Goal: Transaction & Acquisition: Obtain resource

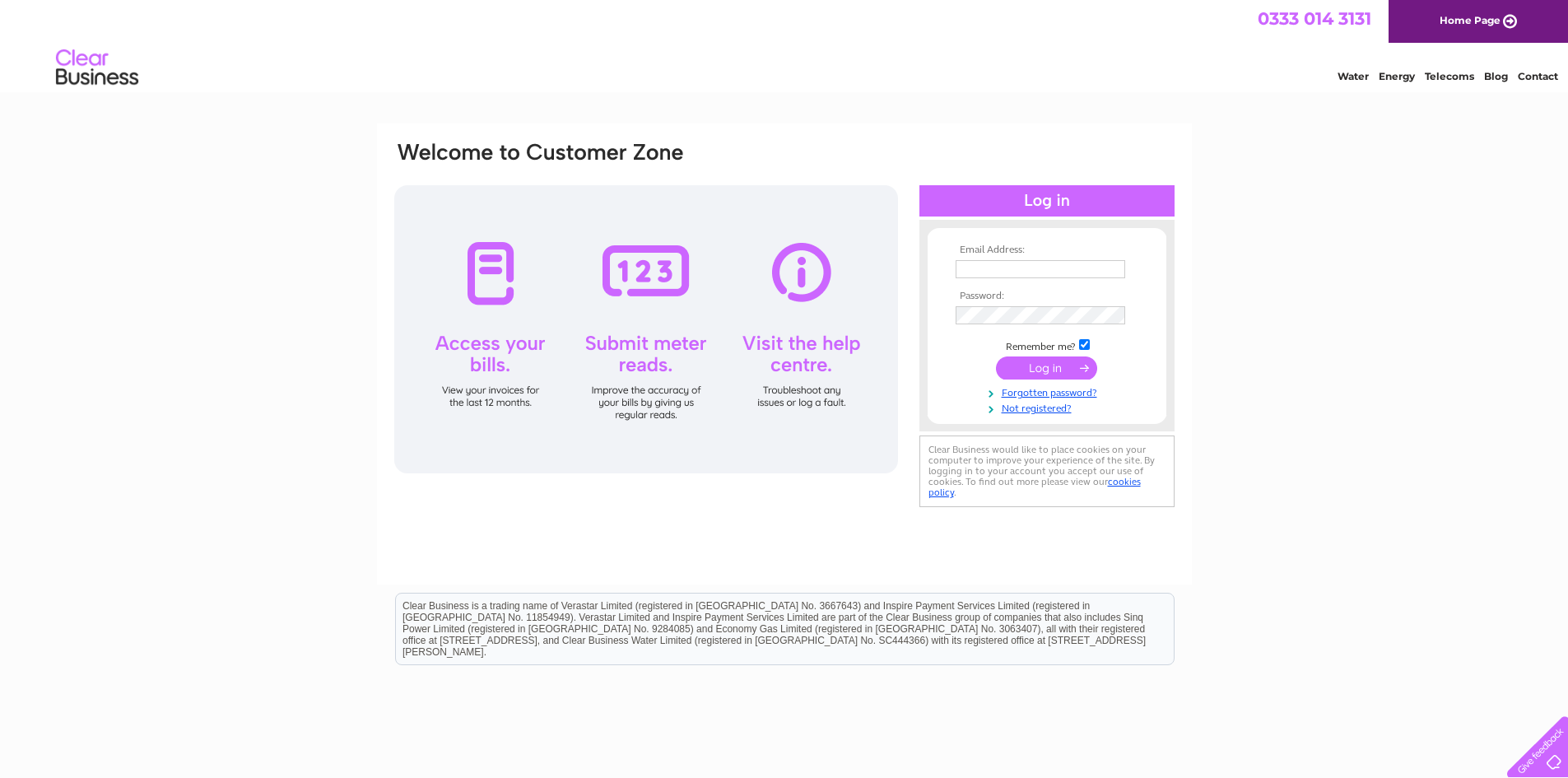
type input "diamondservicestation@supanet.com"
click at [1053, 364] on input "submit" at bounding box center [1046, 368] width 101 height 23
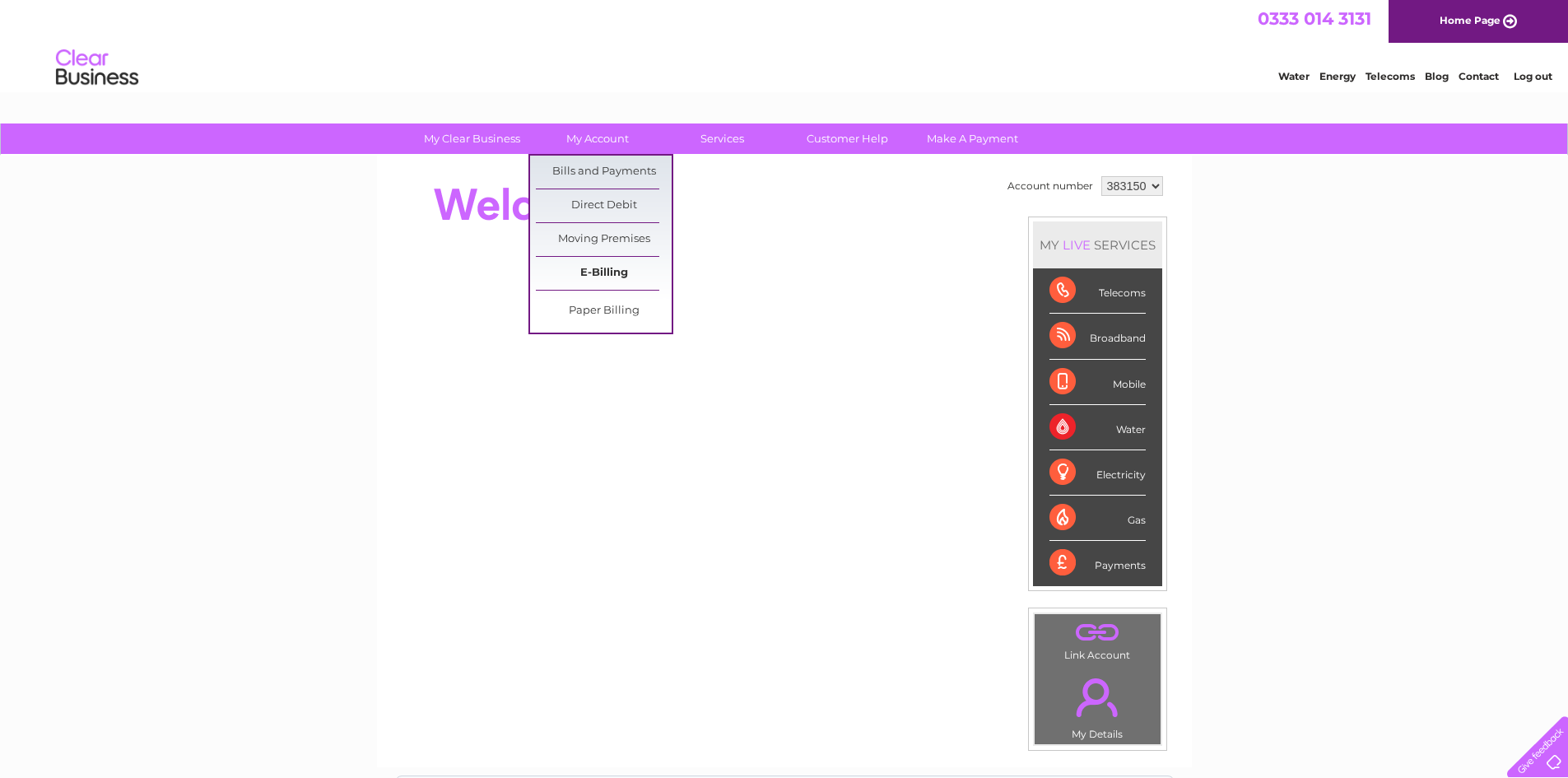
click at [588, 268] on link "E-Billing" at bounding box center [603, 273] width 136 height 32
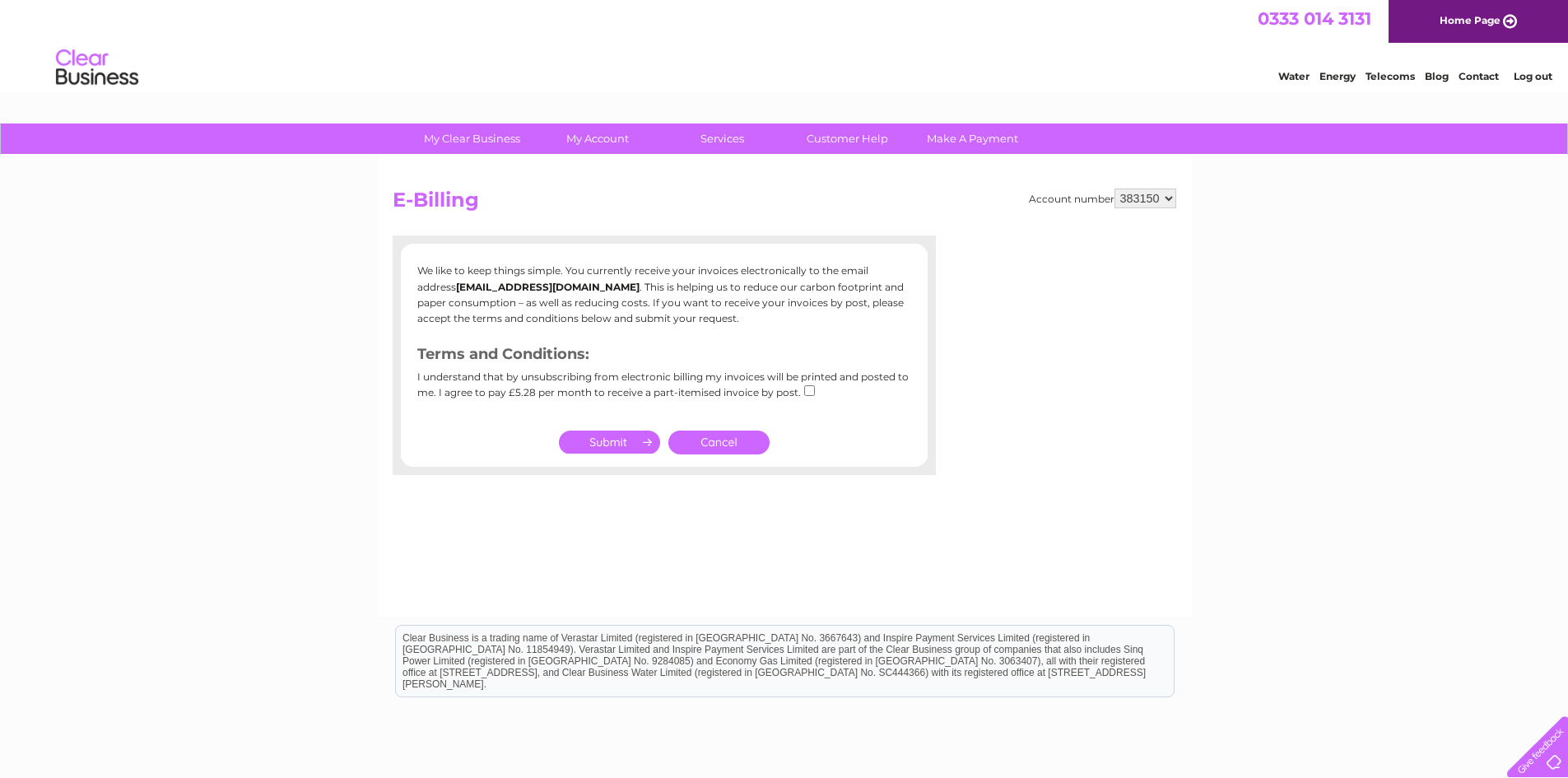
click at [809, 386] on input "checkbox" at bounding box center [810, 391] width 11 height 11
checkbox input "true"
click at [601, 443] on input "submit" at bounding box center [609, 442] width 101 height 23
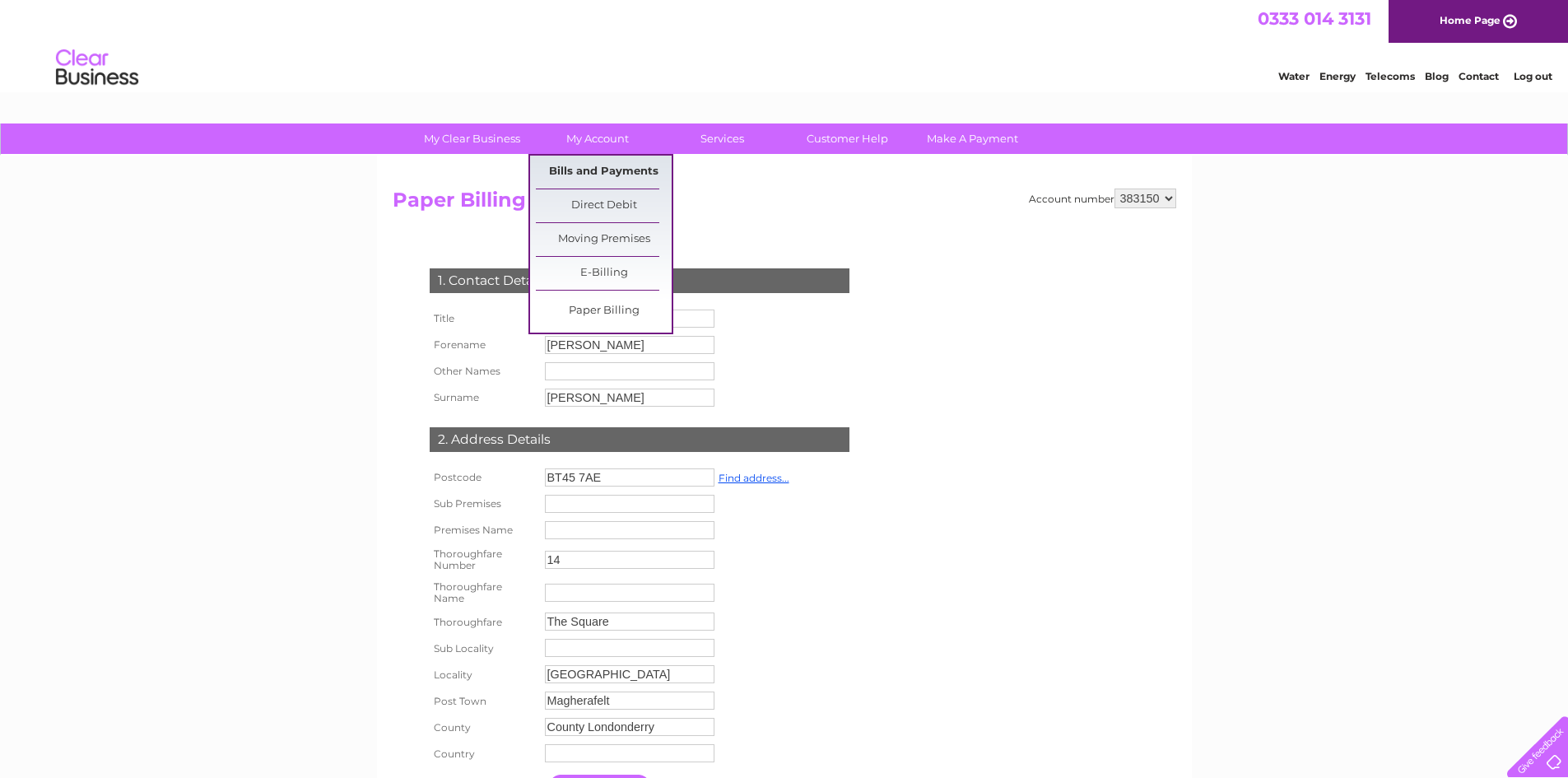
click at [600, 166] on link "Bills and Payments" at bounding box center [603, 172] width 136 height 32
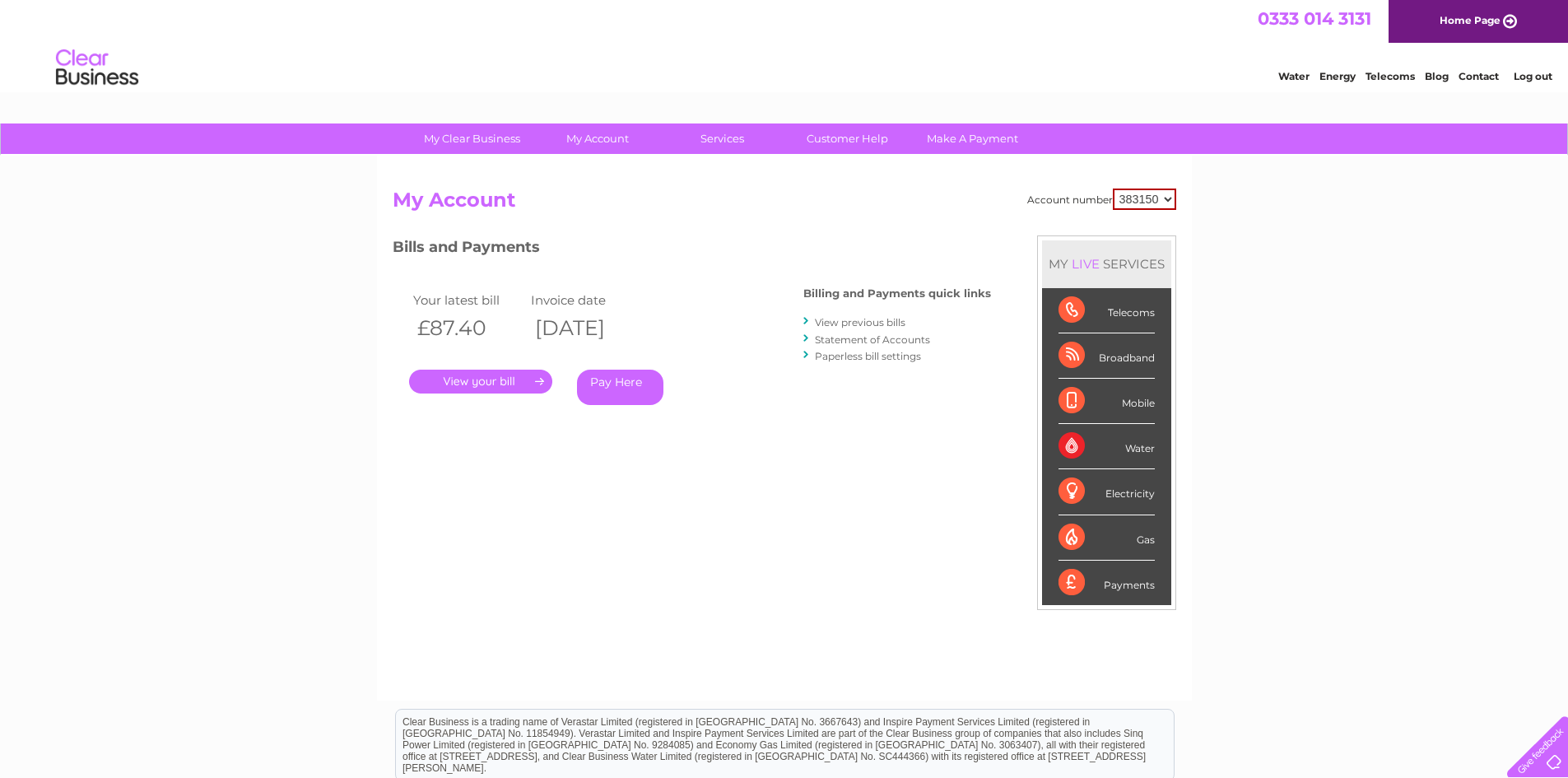
click at [849, 323] on link "View previous bills" at bounding box center [861, 321] width 91 height 12
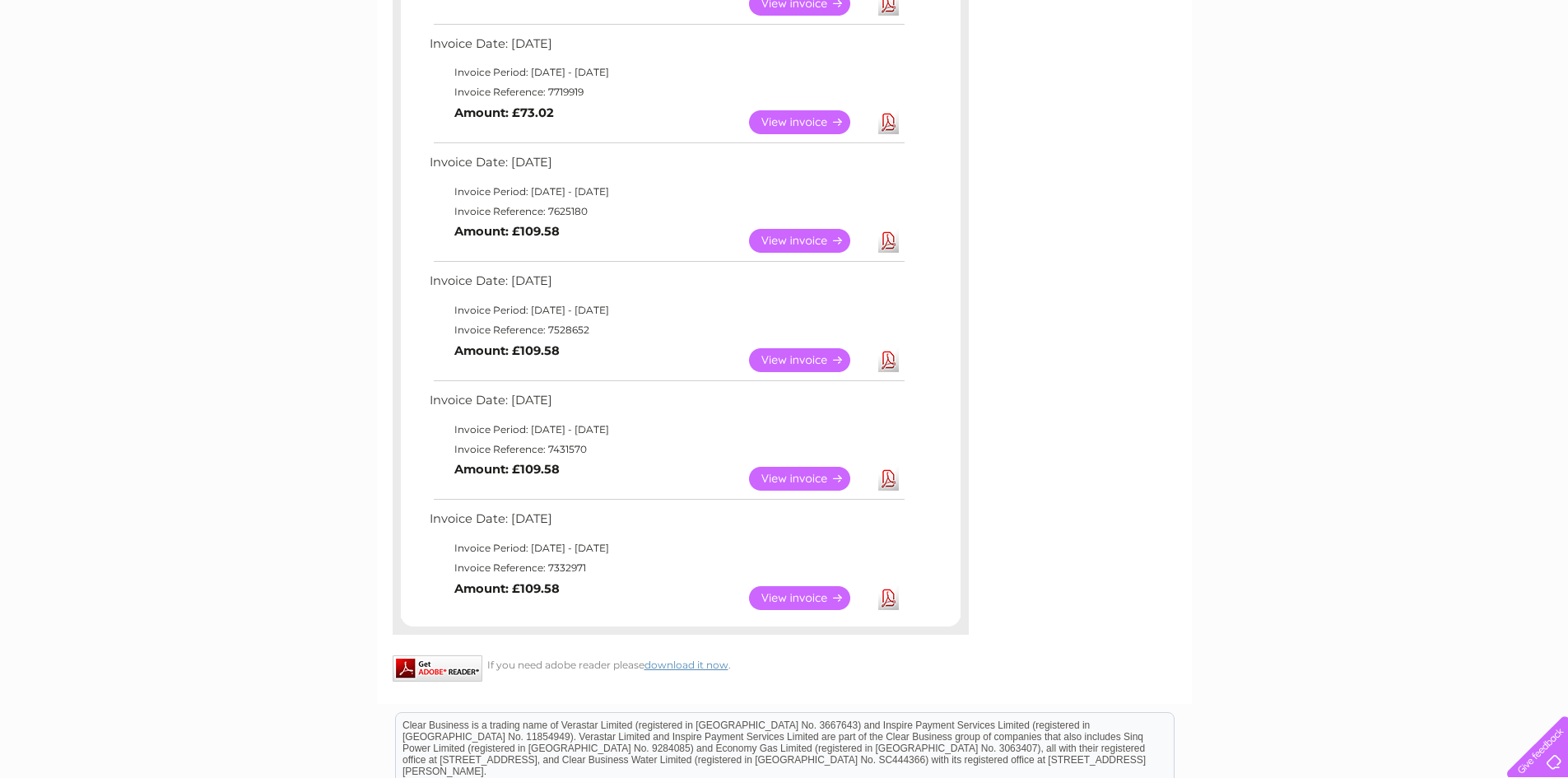
scroll to position [639, 0]
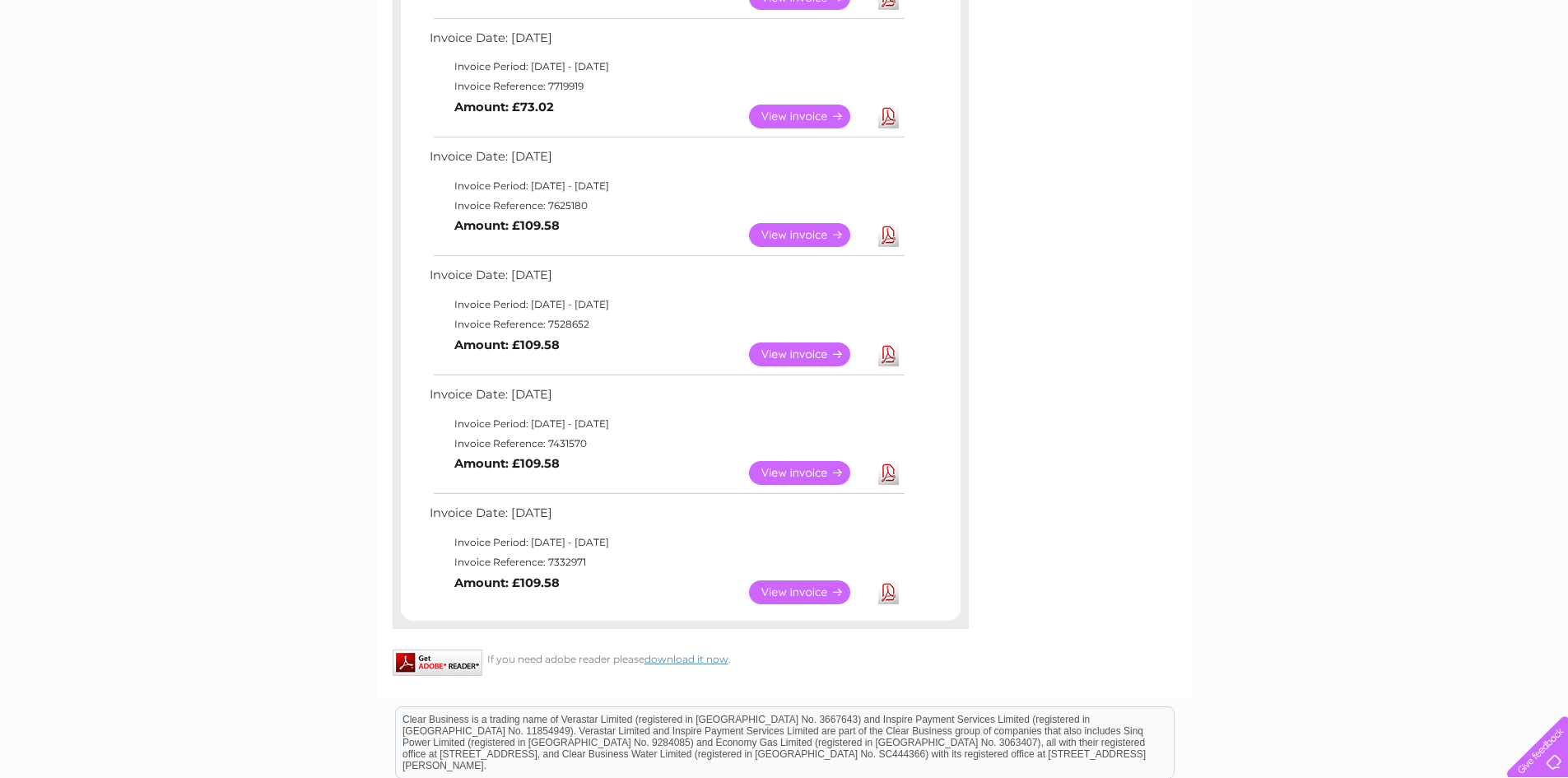
click at [889, 591] on link "Download" at bounding box center [888, 592] width 20 height 24
click at [891, 473] on link "Download" at bounding box center [888, 473] width 20 height 24
click at [890, 357] on link "Download" at bounding box center [888, 355] width 20 height 24
click at [896, 238] on link "Download" at bounding box center [888, 235] width 20 height 24
click at [892, 120] on link "Download" at bounding box center [888, 117] width 20 height 24
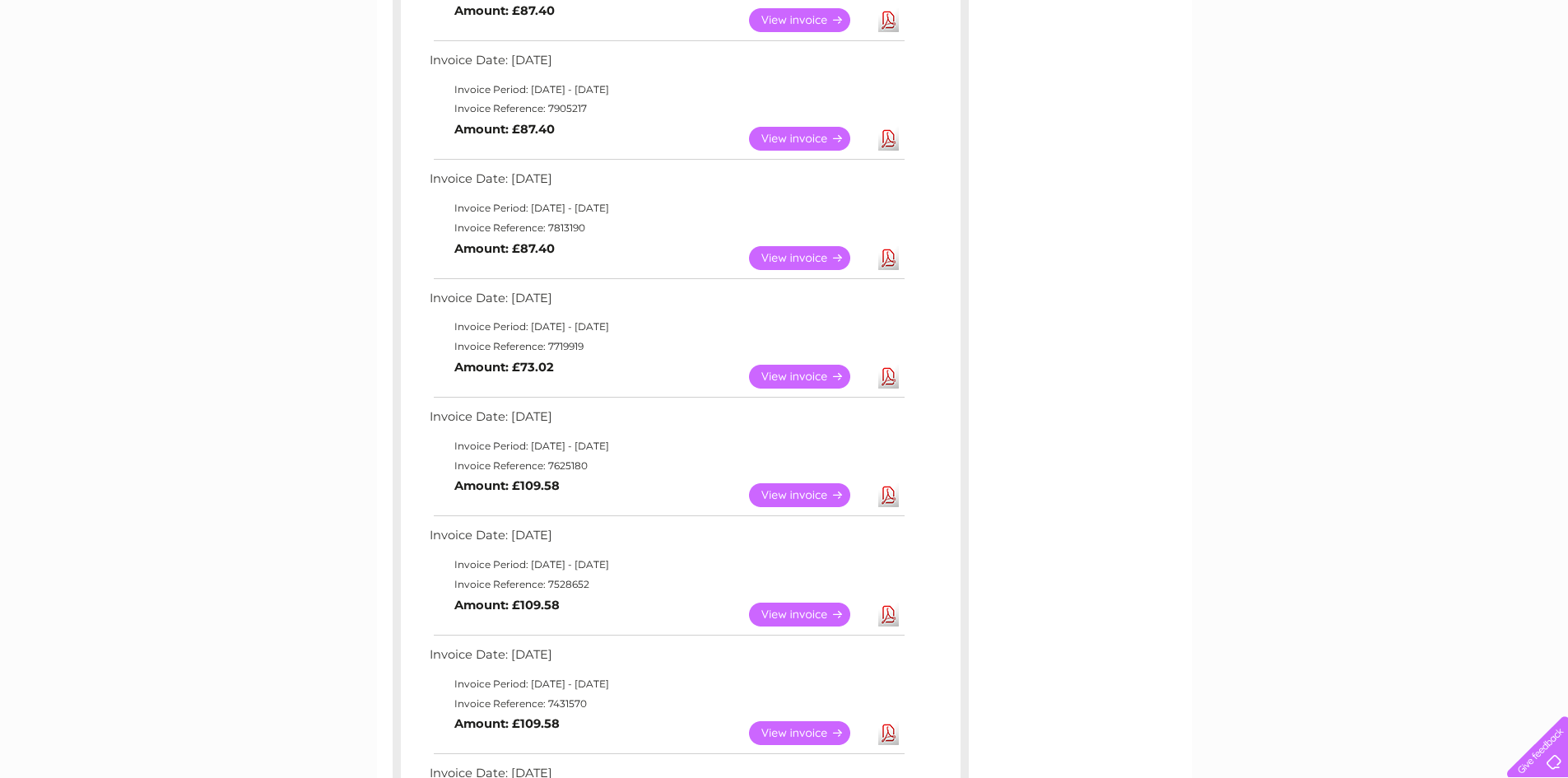
scroll to position [368, 0]
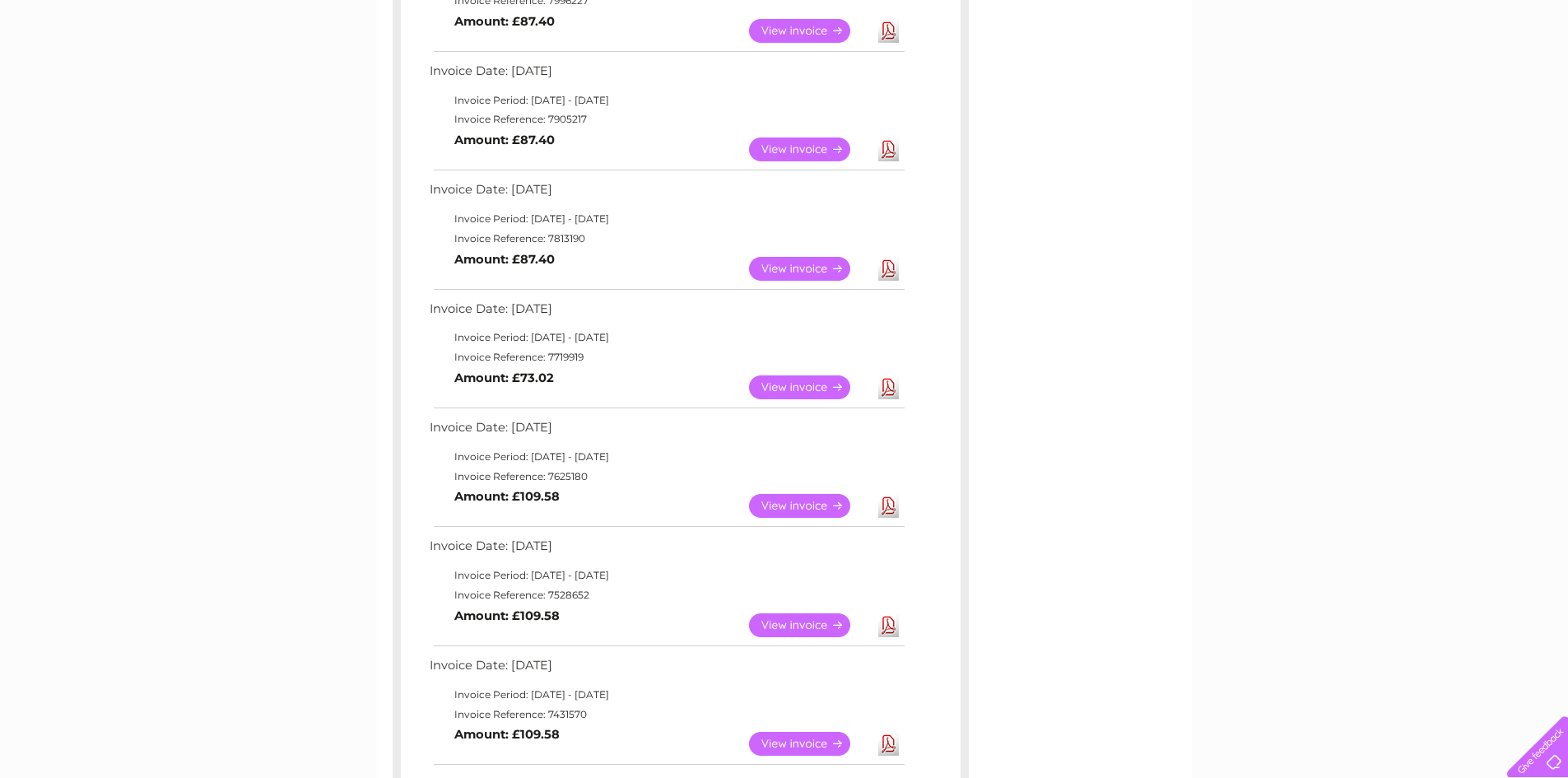
click at [886, 268] on link "Download" at bounding box center [888, 269] width 20 height 24
click at [888, 141] on link "Download" at bounding box center [888, 149] width 20 height 24
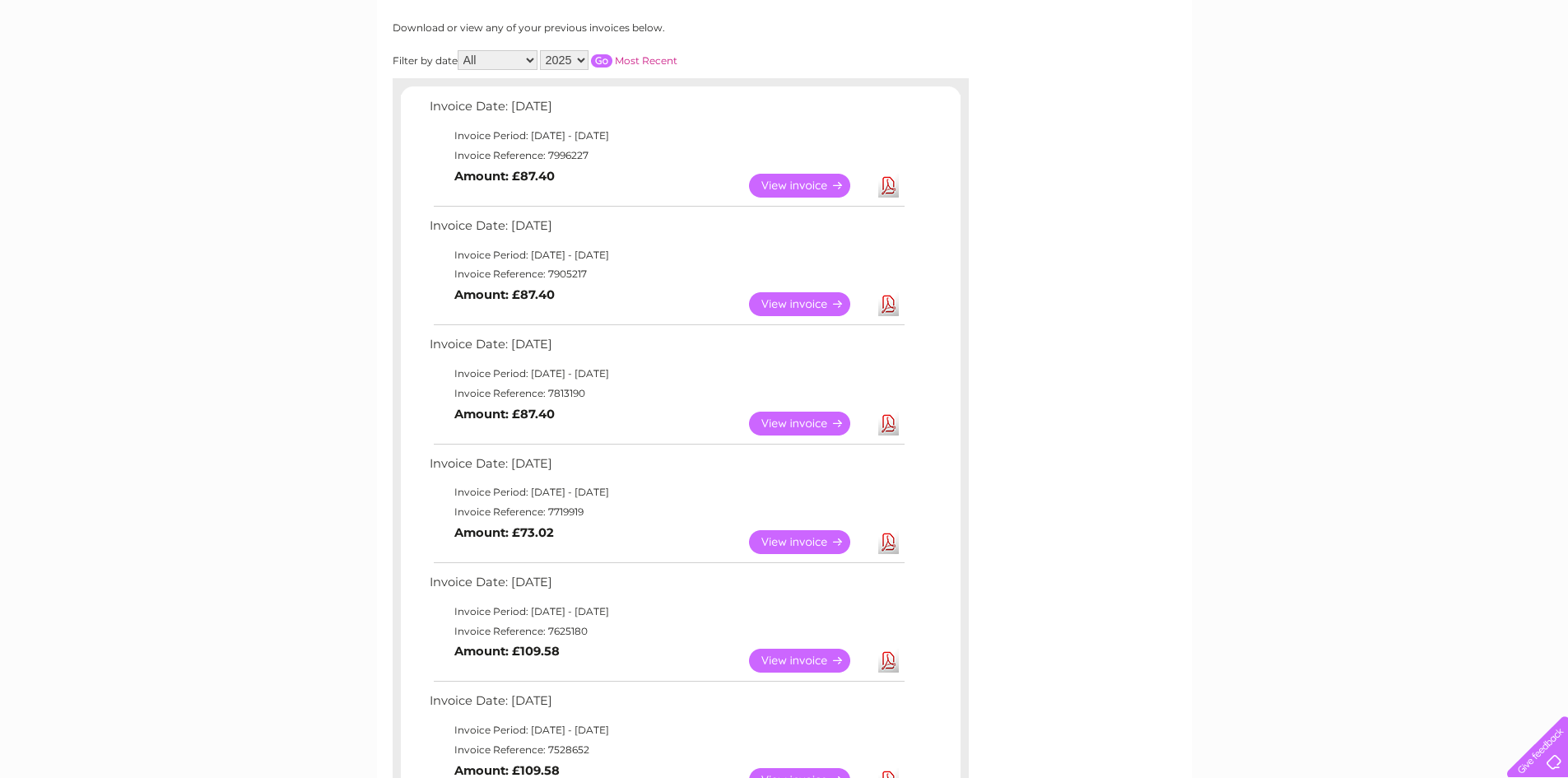
scroll to position [212, 0]
click at [887, 188] on link "Download" at bounding box center [888, 188] width 20 height 24
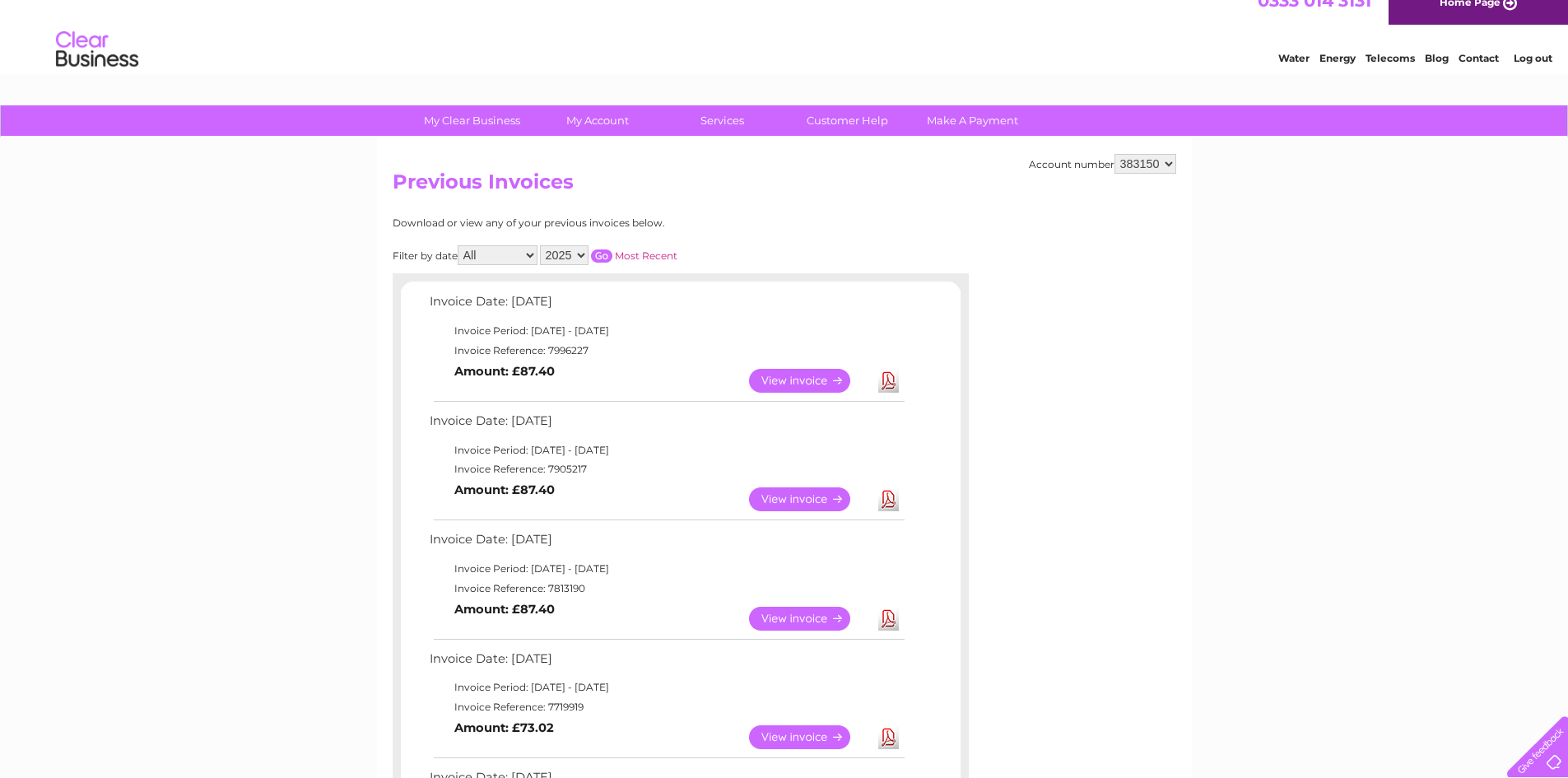
scroll to position [9, 0]
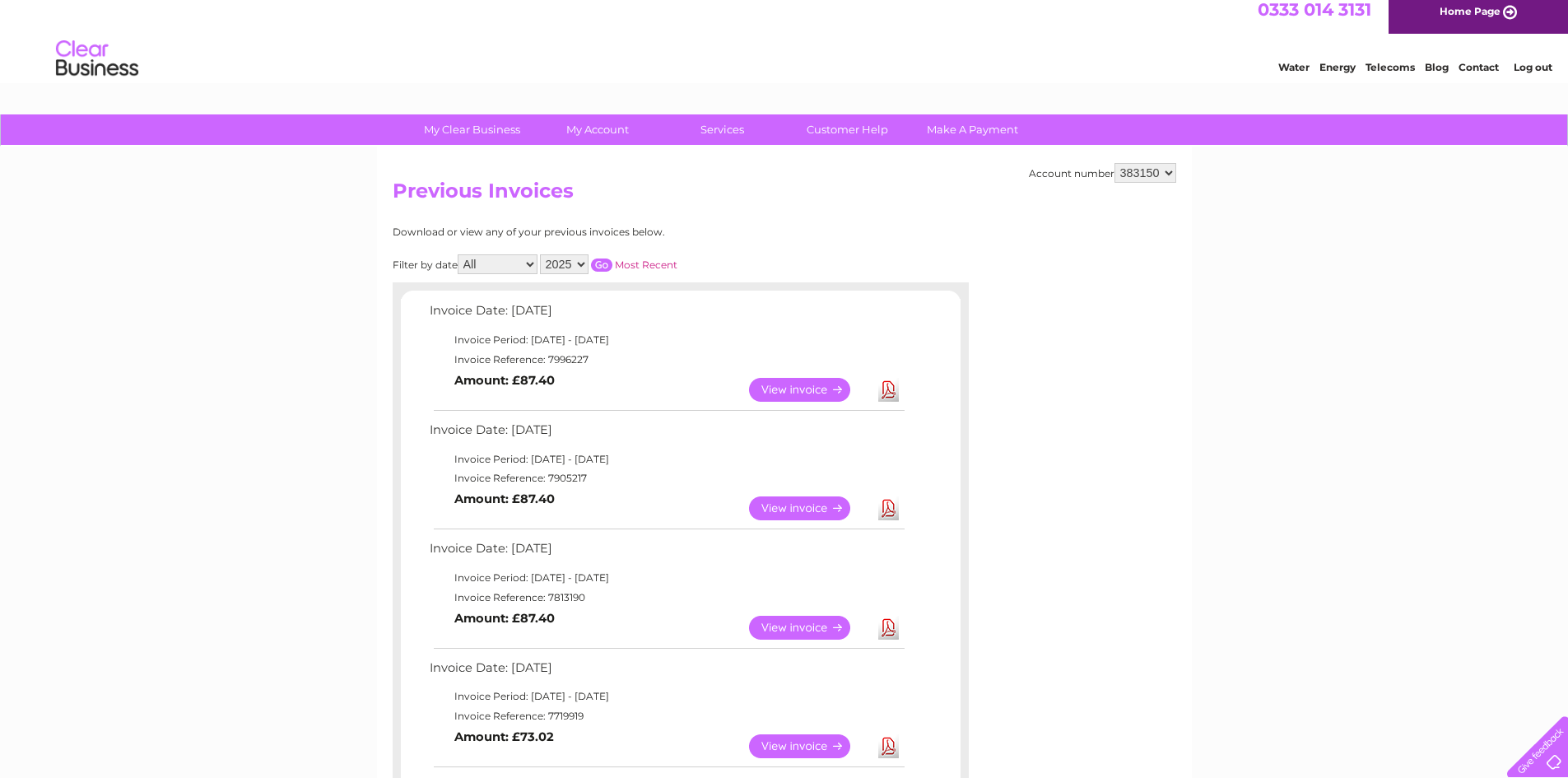
drag, startPoint x: 1574, startPoint y: 237, endPoint x: 1562, endPoint y: 100, distance: 137.5
click at [565, 266] on select "2025 2024 2023 2022" at bounding box center [564, 264] width 48 height 19
click at [541, 254] on select "2025 2024 2023 2022" at bounding box center [564, 264] width 48 height 19
click at [603, 263] on input "button" at bounding box center [602, 265] width 21 height 13
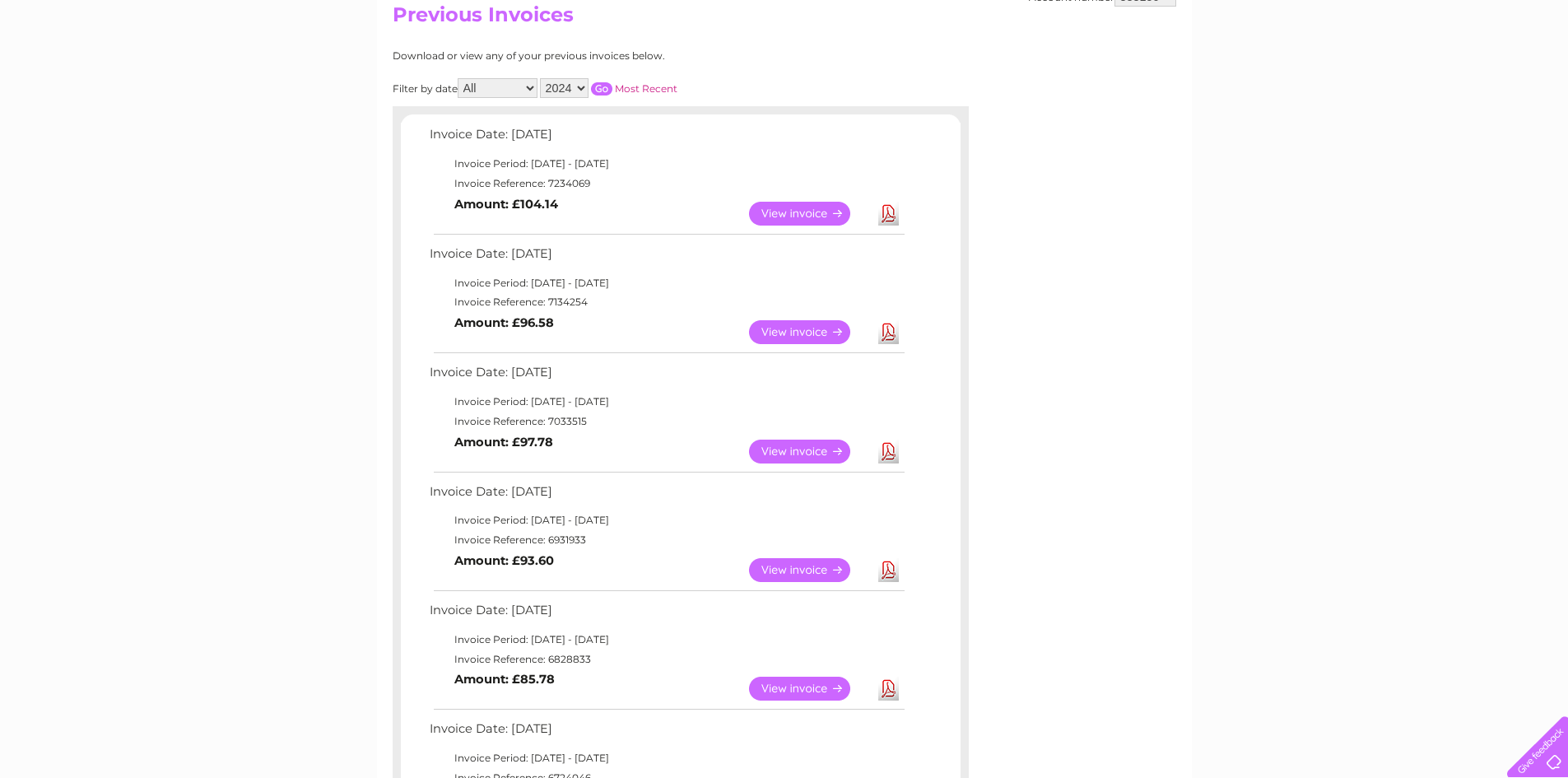
scroll to position [189, 0]
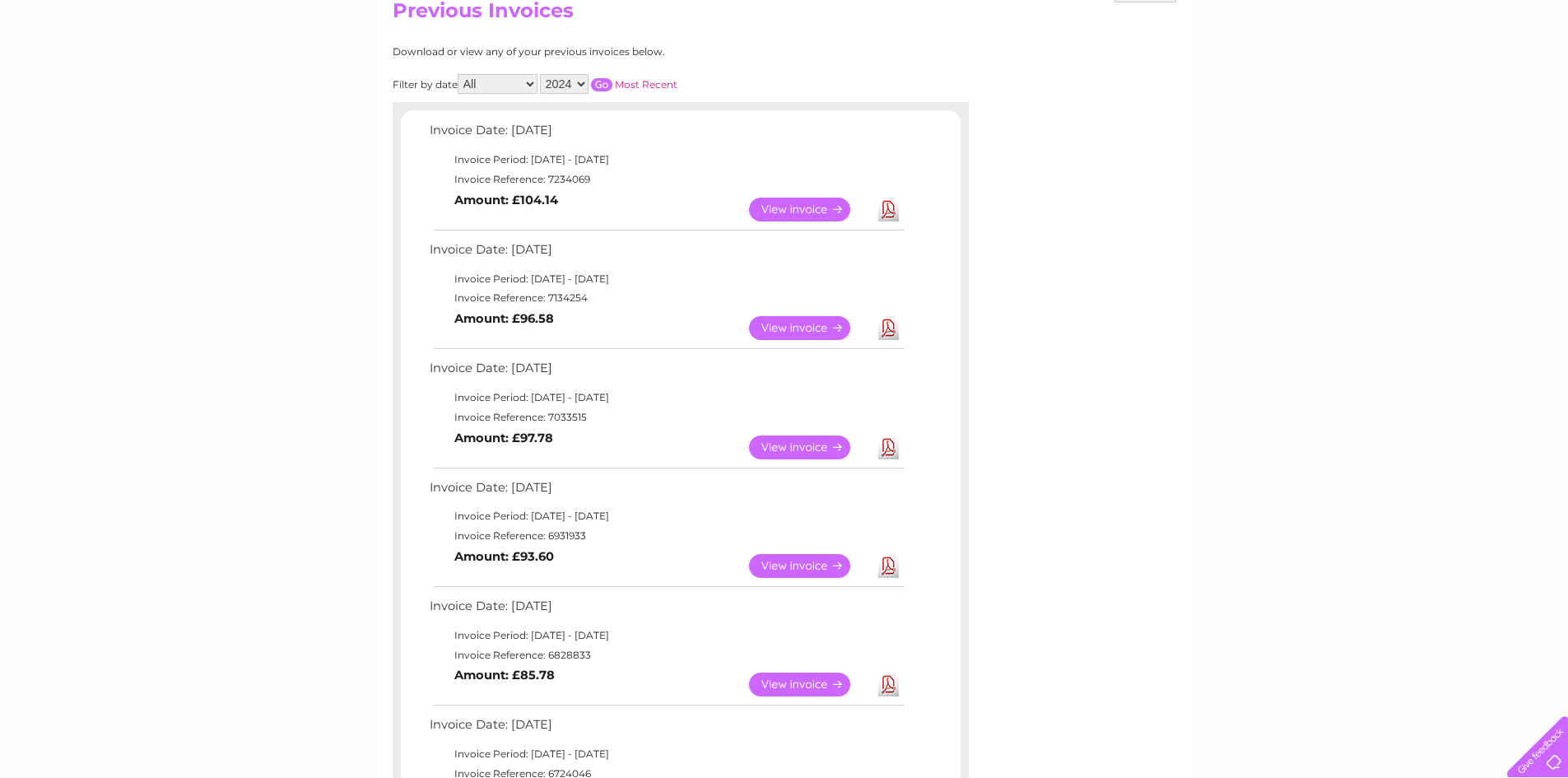
click at [888, 563] on link "Download" at bounding box center [888, 566] width 20 height 24
click at [888, 446] on link "Download" at bounding box center [888, 447] width 20 height 24
click at [889, 329] on link "Download" at bounding box center [888, 328] width 20 height 24
click at [892, 210] on link "Download" at bounding box center [888, 210] width 20 height 24
click at [570, 84] on select "2025 2024 2023 2022" at bounding box center [564, 84] width 48 height 19
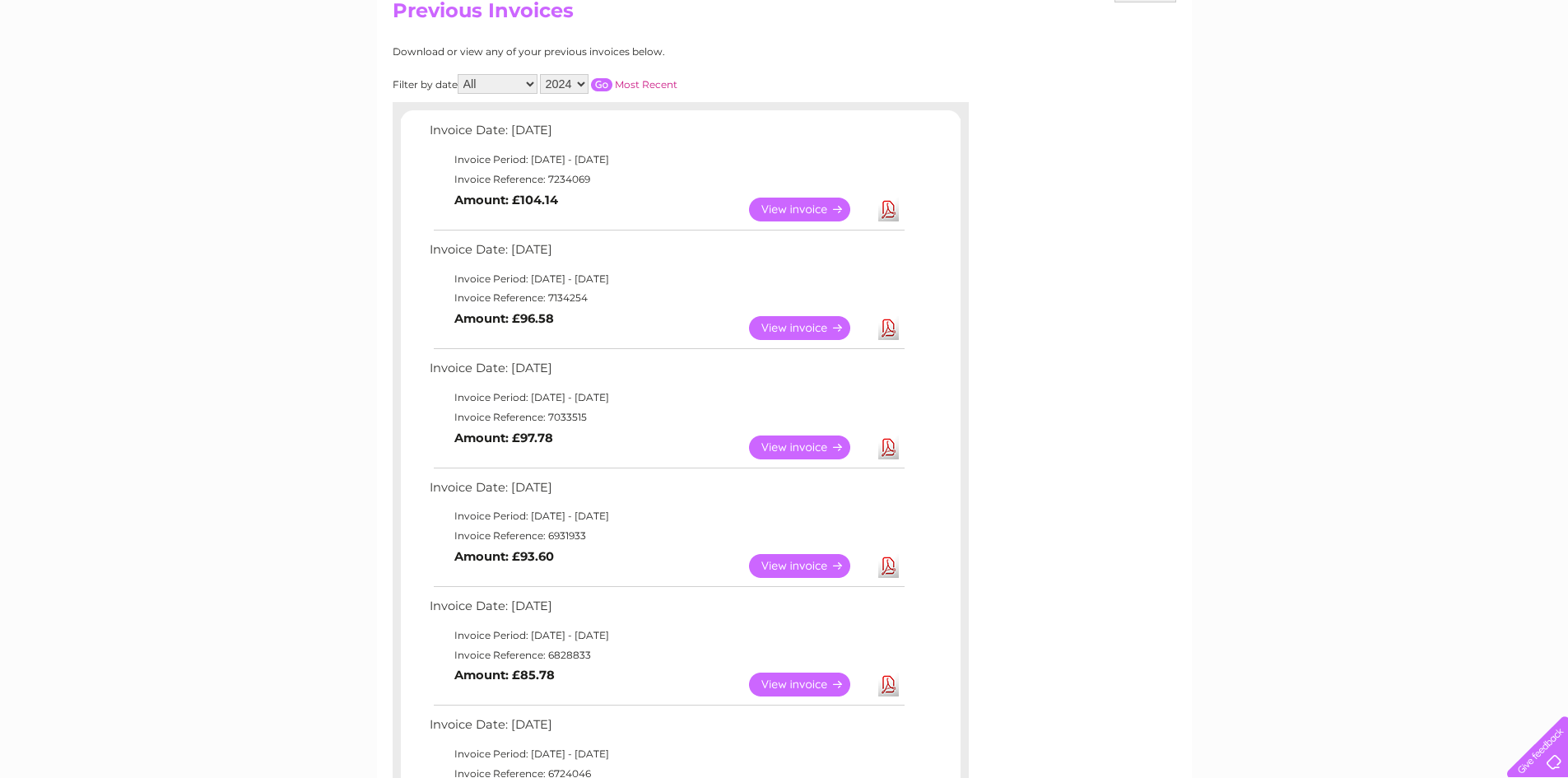
click at [541, 74] on select "2025 2024 2023 2022" at bounding box center [564, 84] width 48 height 19
click at [606, 74] on div "Filter by date All January February March April May June July August September …" at bounding box center [608, 84] width 432 height 19
click at [600, 83] on input "button" at bounding box center [602, 84] width 21 height 13
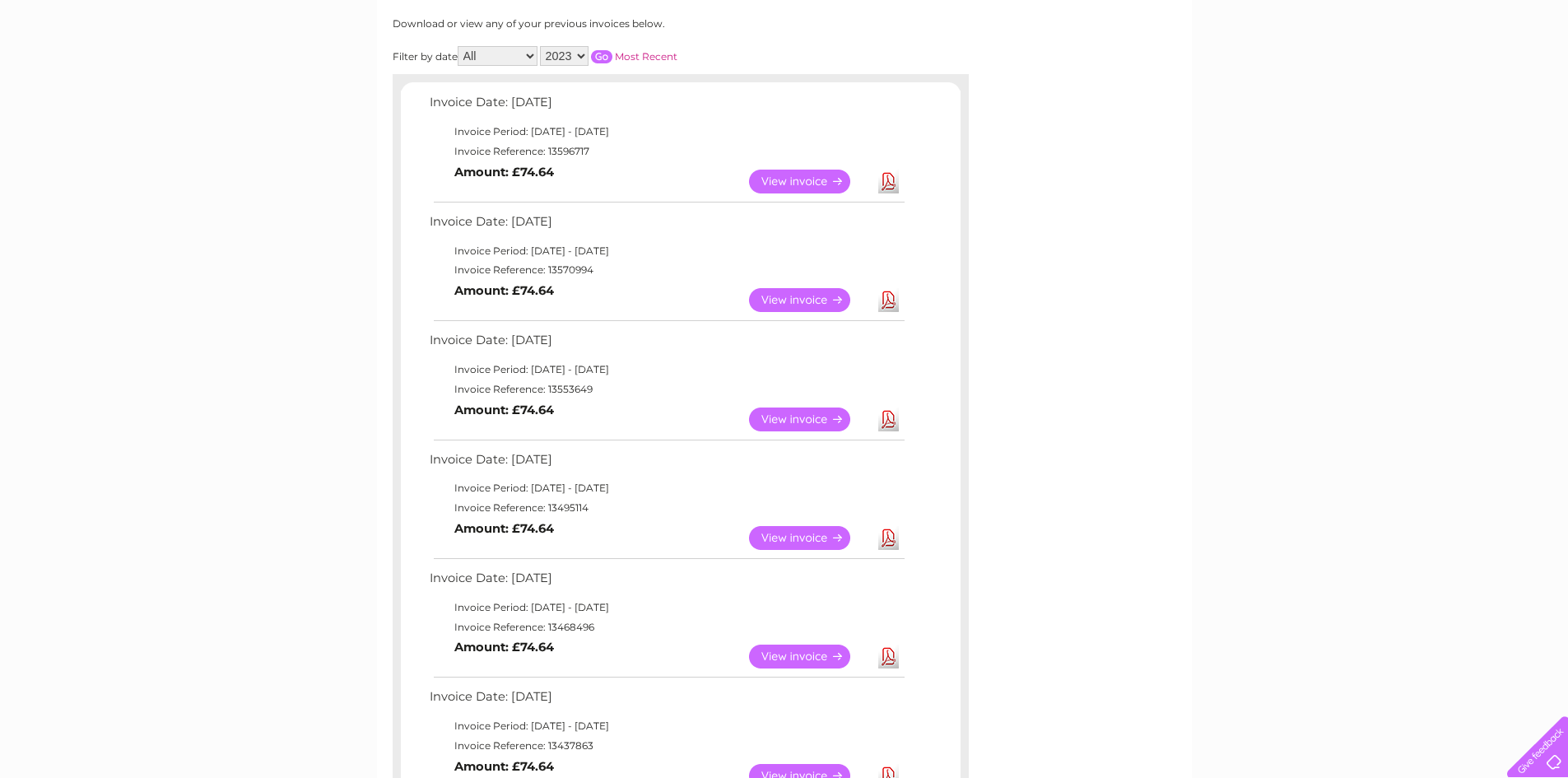
scroll to position [0, 0]
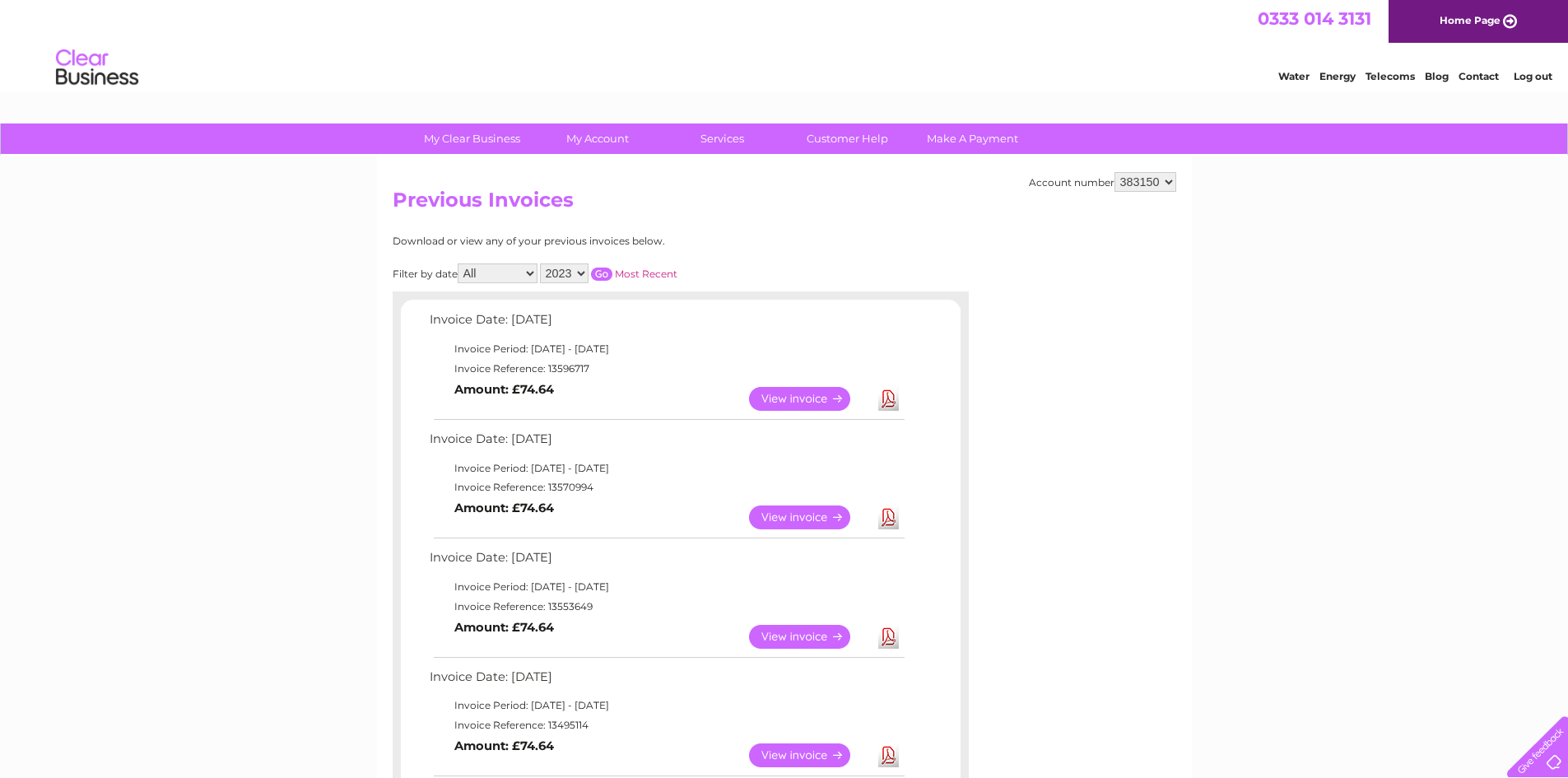
click at [564, 272] on select "2025 2024 2023 2022" at bounding box center [564, 273] width 48 height 19
select select "2025"
click at [541, 264] on select "2025 2024 2023 2022" at bounding box center [564, 273] width 48 height 19
click at [600, 277] on input "button" at bounding box center [602, 274] width 21 height 13
